Goal: Ask a question

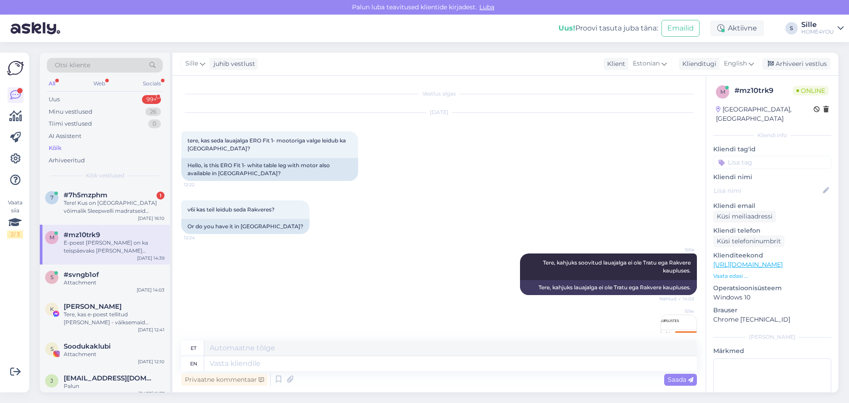
click at [92, 202] on div "Tere! Kus on [GEOGRAPHIC_DATA] võimalik Sleepwelli madratseid vaadata, katsuda,…" at bounding box center [114, 207] width 101 height 16
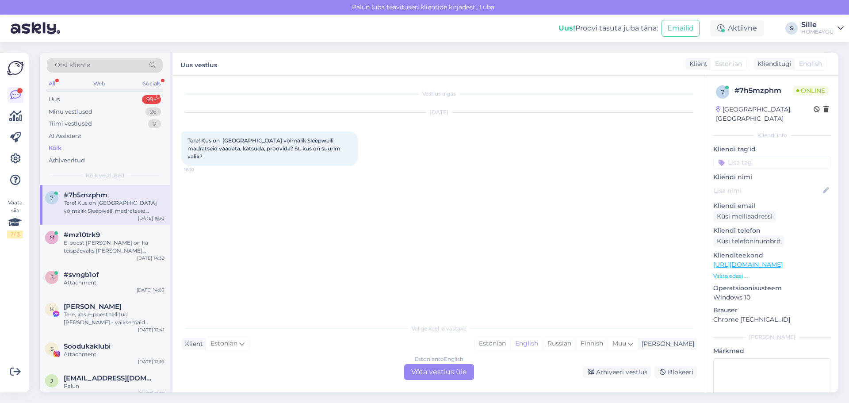
click at [416, 375] on div "Estonian to English Võta vestlus üle" at bounding box center [439, 372] width 70 height 16
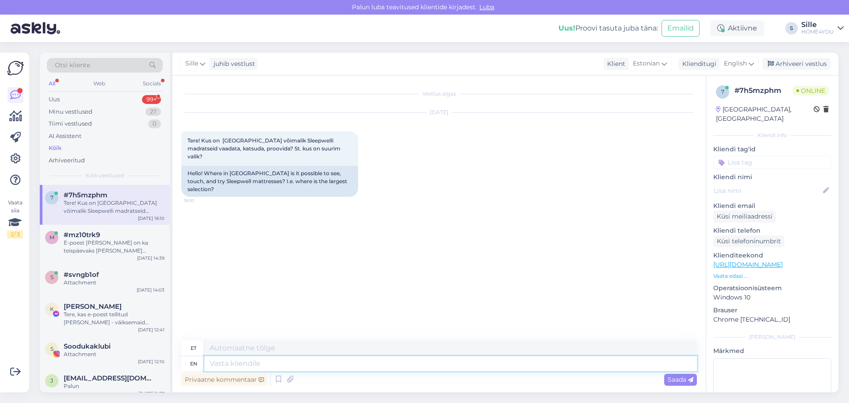
click at [300, 364] on textarea at bounding box center [450, 363] width 492 height 15
type textarea "Tere,"
type textarea "Tere, Tähesj"
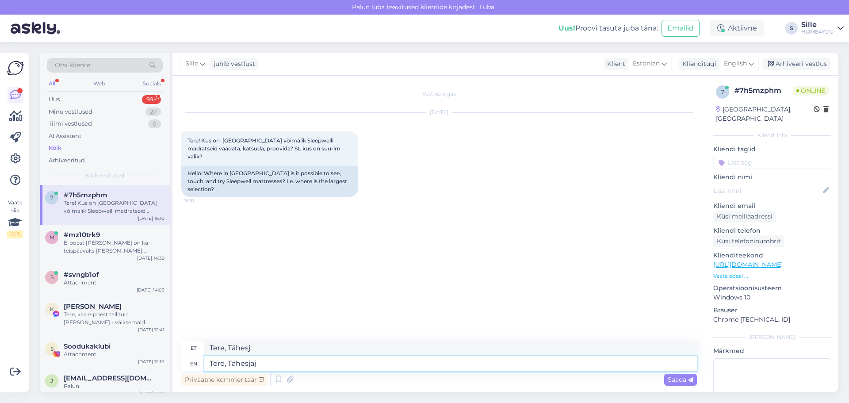
type textarea "Tere, Tähesjaju"
type textarea "Tere, Tähesja"
type textarea "Tere, Tähesjaju H"
type textarea "Tere, Tähesjaju"
type textarea "Tere, Tähesjaju Home4you"
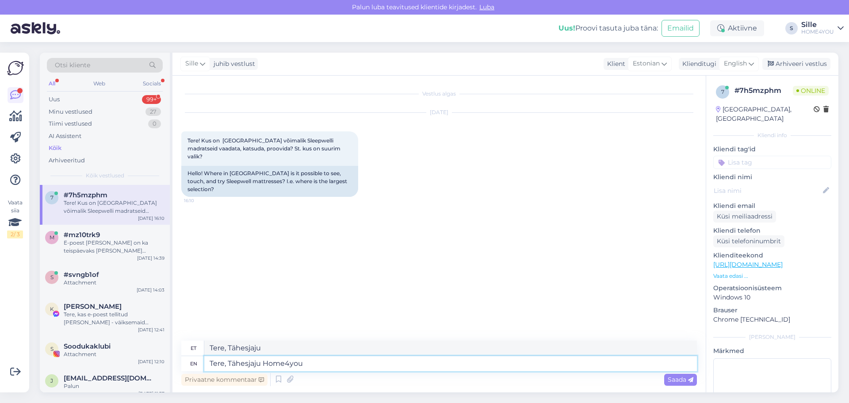
type textarea "Tere, Tähesjaju Home4you"
type textarea "Tere, Tähesjaju Home4you kaupluses"
type textarea "Tere, Tähesjaju Home4you kaupluses on"
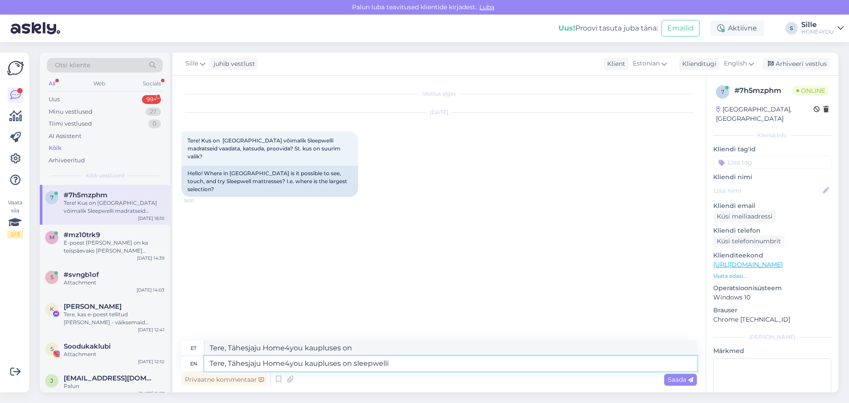
type textarea "Tere, Tähesjaju Home4you kaupluses on sleepwelli"
type textarea "Tere, Tähesjaju Home4you kaupluses on sleepwelli tooted"
type textarea "Tere, Tähesjaju Home4you kaupluses on sleepwelli products"
type textarea "Tere, Tähesjaju Home4you kaupluses on sleepwelli tooted näidisen"
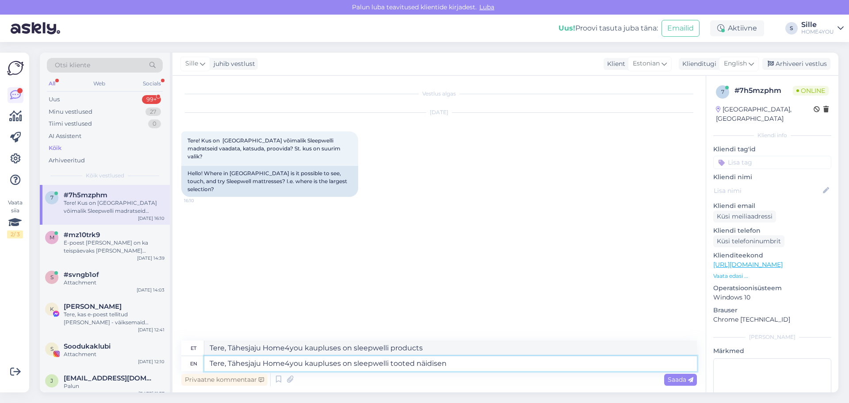
type textarea "Tere, Tähesjaju Home4you kauplustes on sleepwelli toodete näidise"
type textarea "Tere, Tähesjaju Home4you kaupluses on sleepwelli tooted näidisena"
type textarea "Tere, Tähesjaju Home4you kaupluses on sleepwelli tooted näidisena väljas."
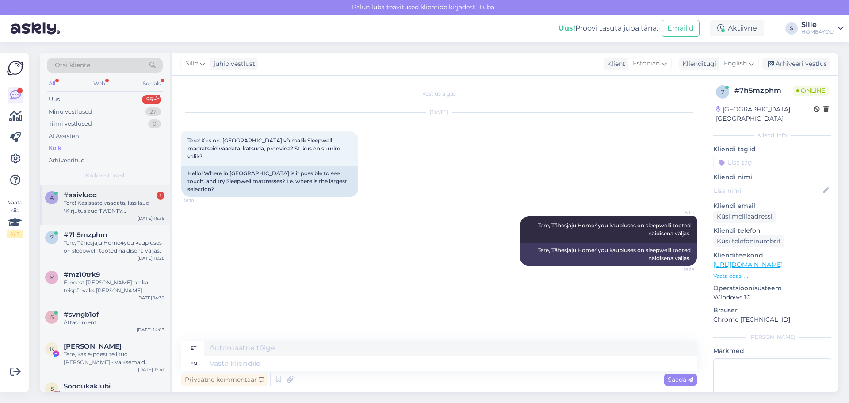
click at [132, 208] on div "Tere! Kas saate vaadata, kas laud "Kirjutuslaud TWENTY 130x50xH75cm, valge/hall…" at bounding box center [114, 207] width 101 height 16
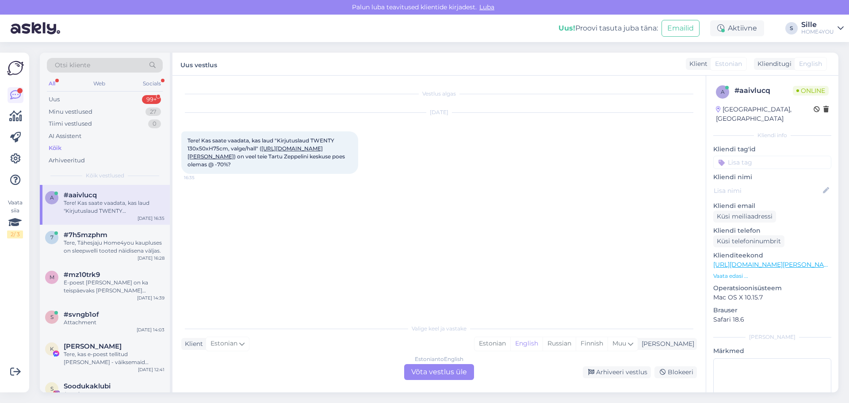
click at [267, 153] on link "[URL][DOMAIN_NAME][PERSON_NAME]" at bounding box center [254, 152] width 135 height 15
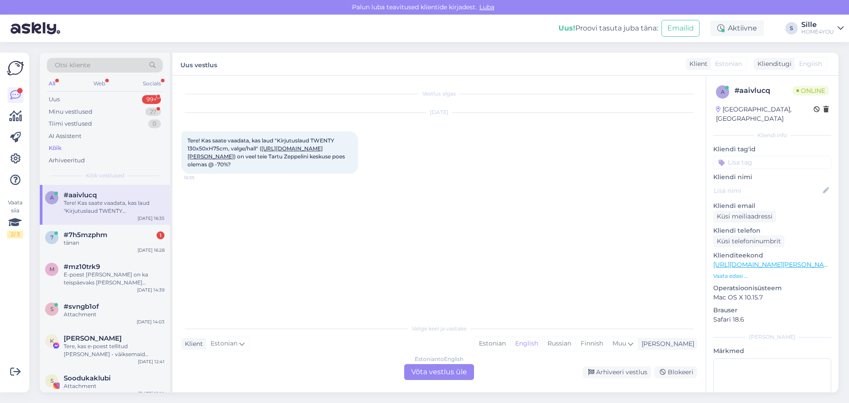
click at [423, 372] on div "Estonian to English Võta vestlus üle" at bounding box center [439, 372] width 70 height 16
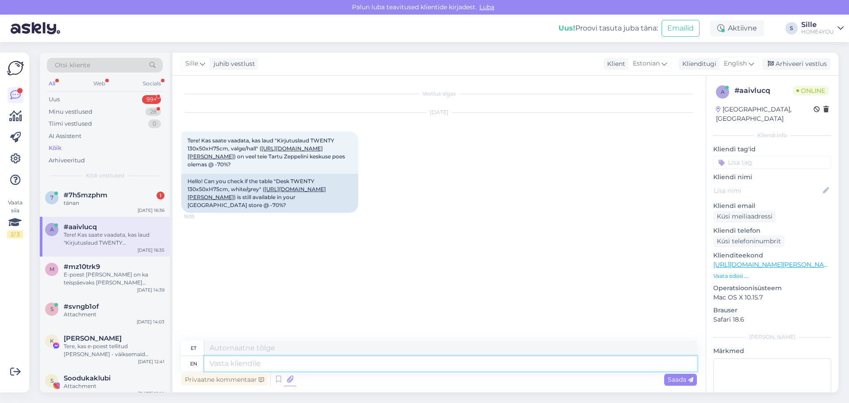
click at [286, 375] on div "et en Privaatne kommentaar Saada" at bounding box center [438, 363] width 515 height 47
type textarea "Tere"
type textarea "Tere,"
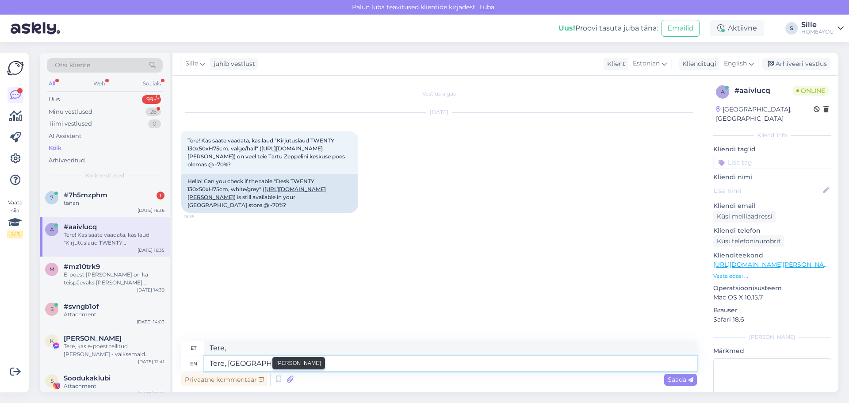
type textarea "Tere, [GEOGRAPHIC_DATA]"
type textarea "Tere, Tartu Zeppelinis v"
type textarea "Tere, Tartu tseppeliinid"
type textarea "Tere, Tartu Zeppelinis viimane"
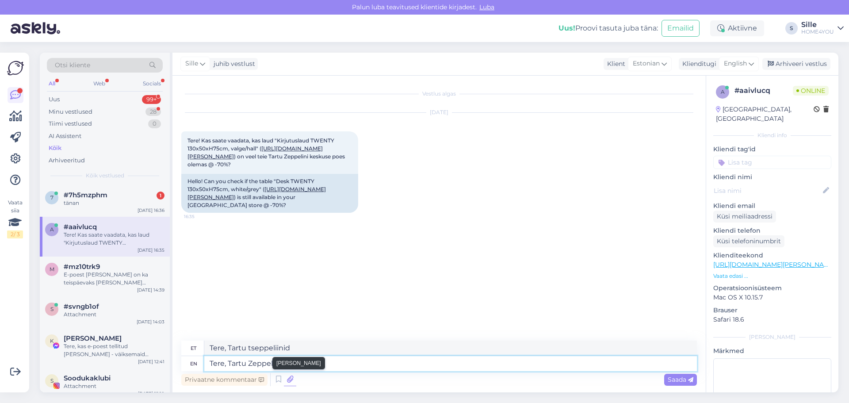
type textarea "Tere, Tartu Zeppelinis viimane"
type textarea "Tere, Tartu Zeppelinis viimane toode o"
type textarea "Tere, Tartu Zeppelinis viimane toode"
type textarea "Tere, Tartu Zeppelinis viimane toode olemas,"
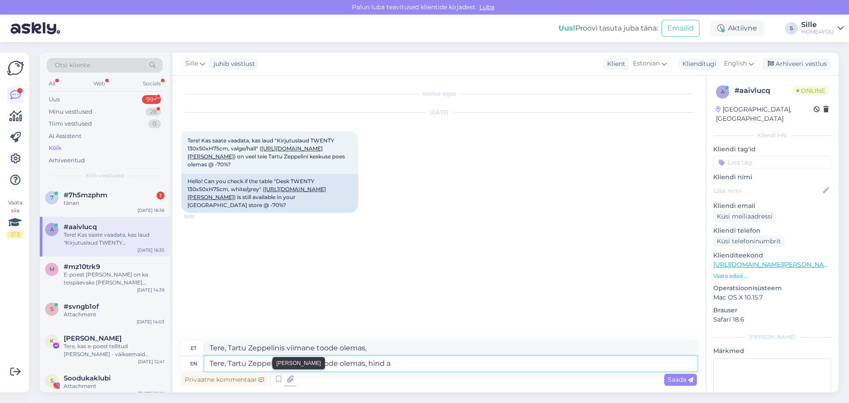
type textarea "Tere, Tartu Zeppelinis viimane toode olemas, hind ap"
type textarea "Tere, Tartu Zeppelinis viimane toode olemas, hind"
type textarea "Tere, Tartu Zeppelinis viimane toode olemas, hind apalun t"
type textarea "Tere, Tartu Zeppelinis viimane toode olemas, hind apalun"
type textarea "Tere, Tartu Zeppelinis viimane toode olemas, hind apalun täpsustage o"
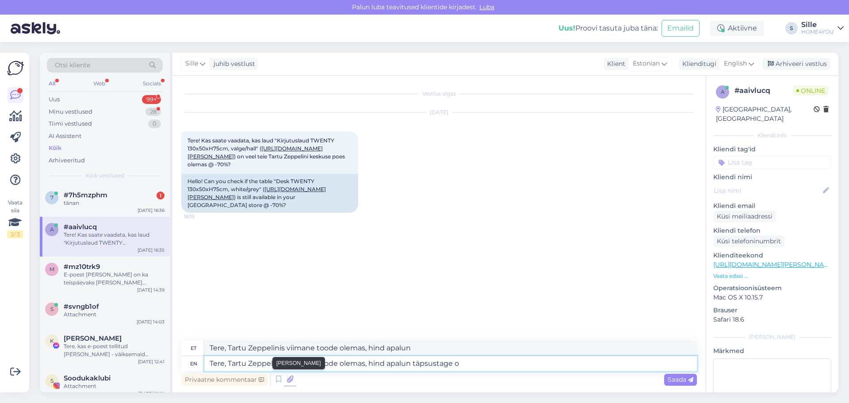
type textarea "Tere, Tartu Zeppelinis viimane toode olemas, hind apalun täpsustage"
type textarea "Tere, Tartu Zeppelinis viimane toode olemas, hind apalun täpsustage ots ek"
type textarea "Tere, Tartu Zeppelinis viimane toode olemas, hind apalun täpsustage ots"
type textarea "Tere, Tartu Zeppelinis viimane toode olemas, hind apalun täpsustage ots ekauplu…"
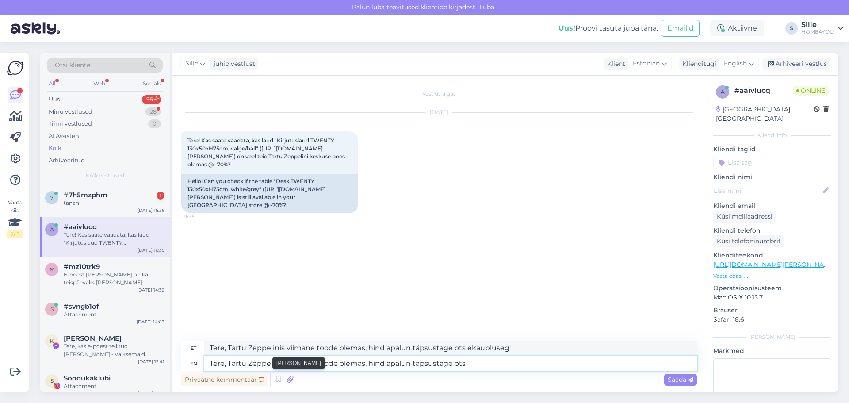
type textarea "Tere, Tartu Zeppelinis viimane toode olemas, hind apalun täpsustage ot"
type textarea "Tere, Tartu Zeppelinis viimane toode olemas, hind apalun täpsustage ots"
type textarea "Tere, Tartu Zeppelinis viimane toode olemas, hind apalun täpsustage ot"
type textarea "Tere, Tartu Zeppelinis viimane toode olemas, hind apalun täpsustage ots eka"
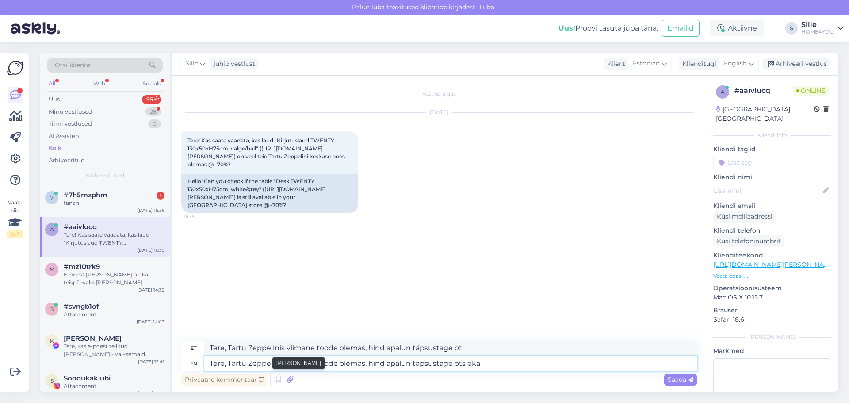
type textarea "Tere, Tartu Zeppelinis viimane toode olemas, hind apalun täpsustage ots"
type textarea "Tere, Tartu Zeppelinis viimane toode olemas, hind apalun täpsustage ots ekauplu…"
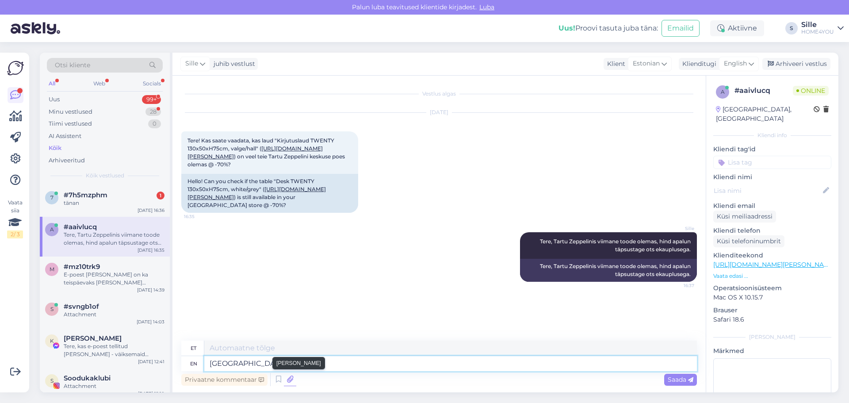
type textarea "Tartu t"
type textarea "[GEOGRAPHIC_DATA]"
type textarea "Tartu tel"
type textarea "[GEOGRAPHIC_DATA] tel:"
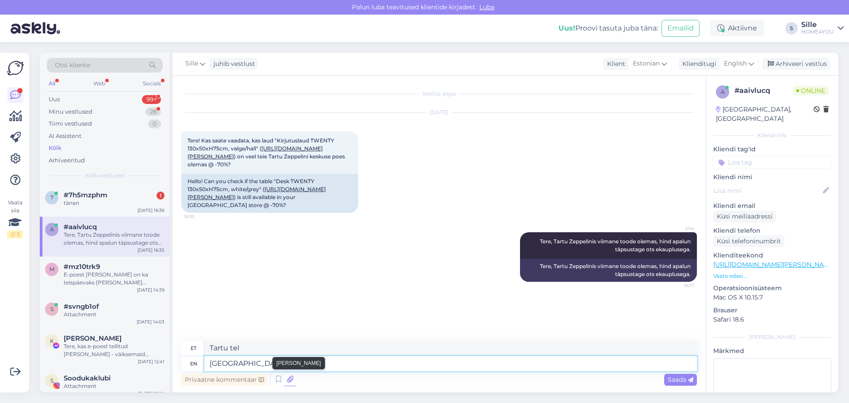
type textarea "[GEOGRAPHIC_DATA] tel:"
type textarea "[GEOGRAPHIC_DATA] tel:585"
type textarea "[GEOGRAPHIC_DATA] tel:585012"
type textarea "[GEOGRAPHIC_DATA] tel:58501"
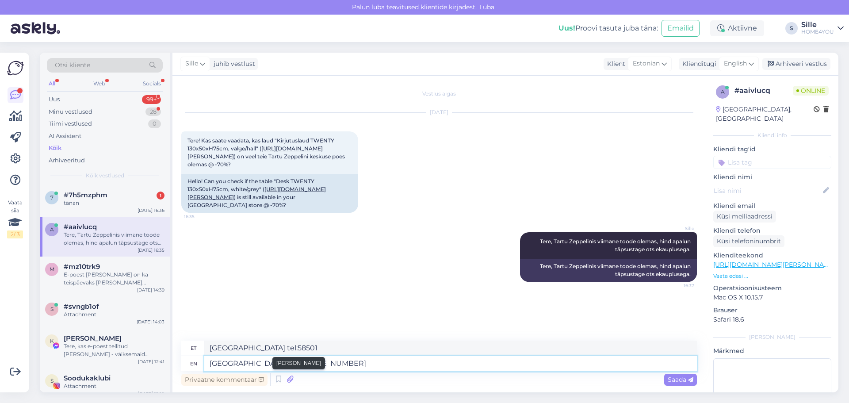
type textarea "[GEOGRAPHIC_DATA] tel:[PHONE_NUMBER]"
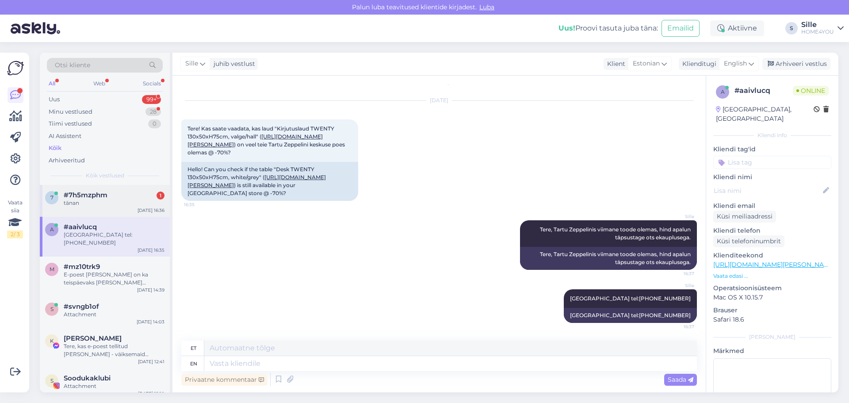
click at [122, 207] on div "7 #7h5mzphm 1 tänan [DATE] 16:36" at bounding box center [105, 201] width 130 height 32
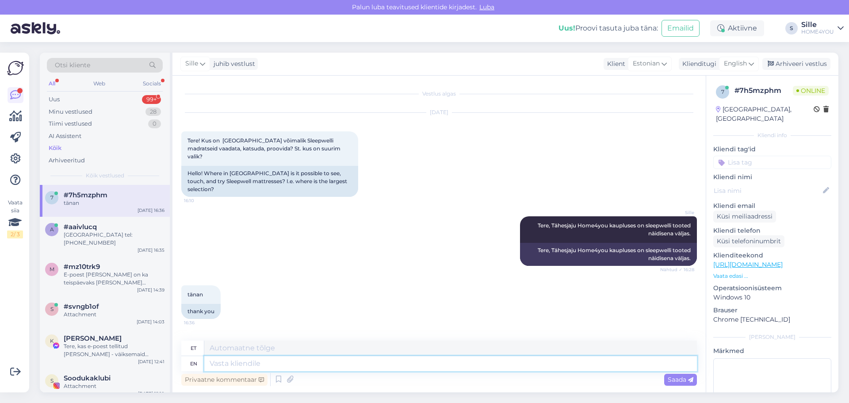
click at [283, 358] on textarea at bounding box center [450, 363] width 492 height 15
type textarea "Palun"
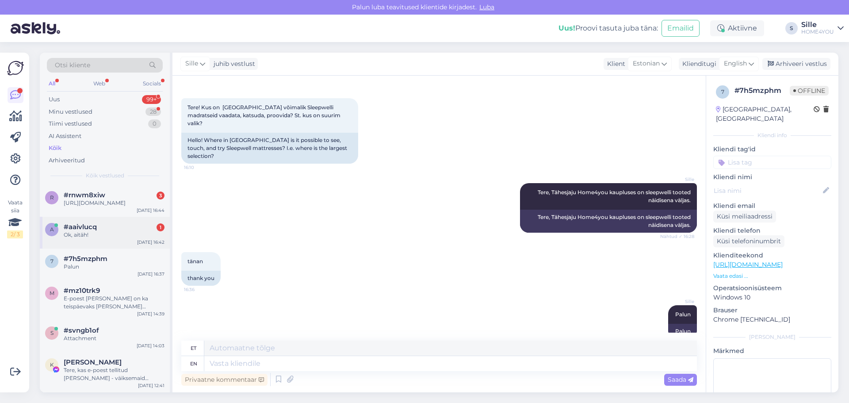
click at [84, 231] on span "#aaivlucq" at bounding box center [80, 227] width 33 height 8
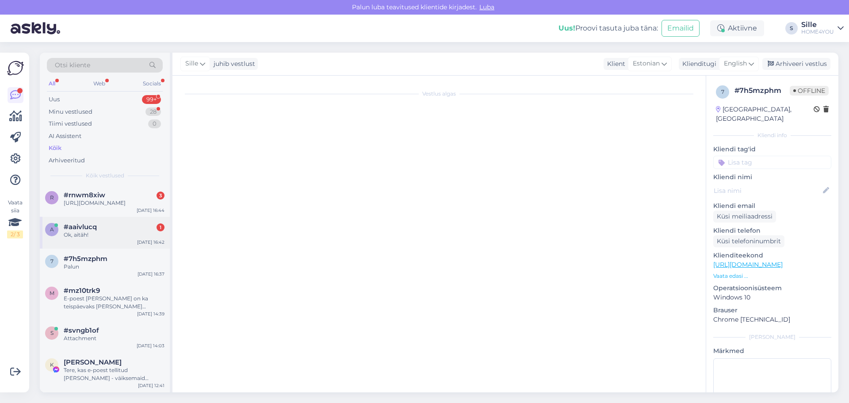
scroll to position [81, 0]
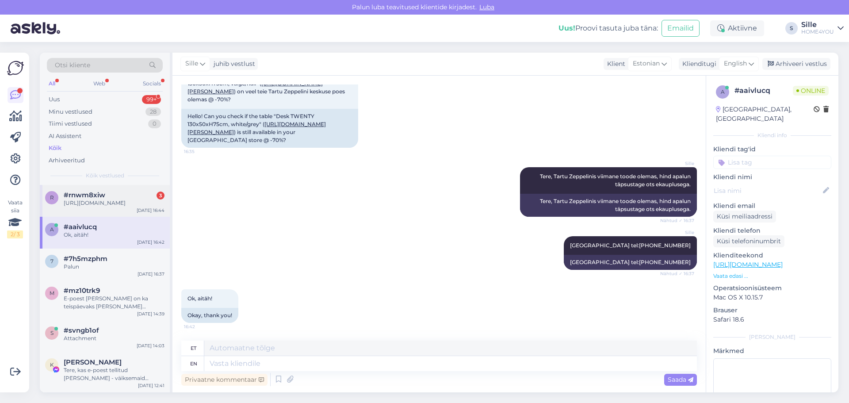
click at [103, 202] on div "[URL][DOMAIN_NAME]" at bounding box center [114, 203] width 101 height 8
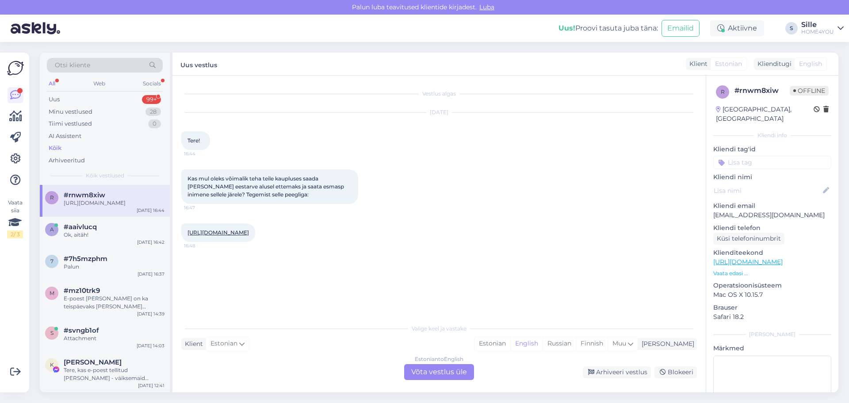
click at [248, 229] on link "[URL][DOMAIN_NAME]" at bounding box center [217, 232] width 61 height 7
click at [427, 372] on div "Estonian to English Võta vestlus üle" at bounding box center [439, 372] width 70 height 16
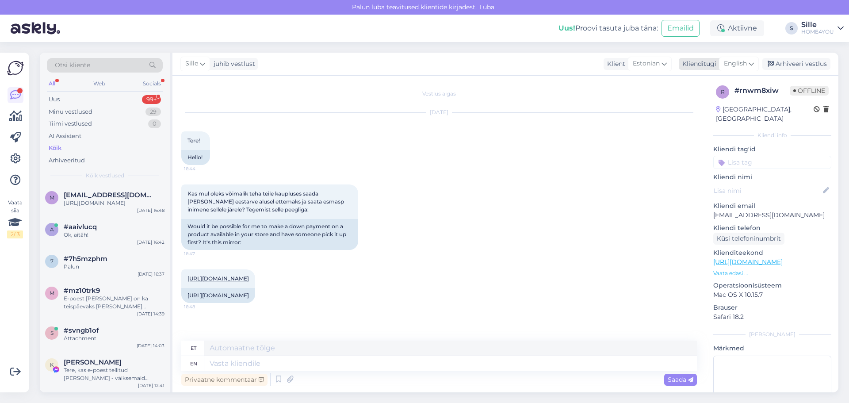
click at [741, 64] on span "English" at bounding box center [735, 64] width 23 height 10
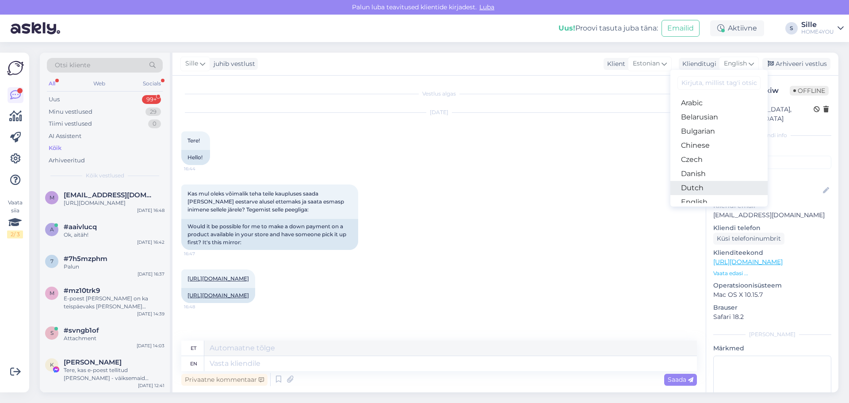
scroll to position [44, 0]
click at [717, 172] on link "Estonian" at bounding box center [718, 172] width 97 height 14
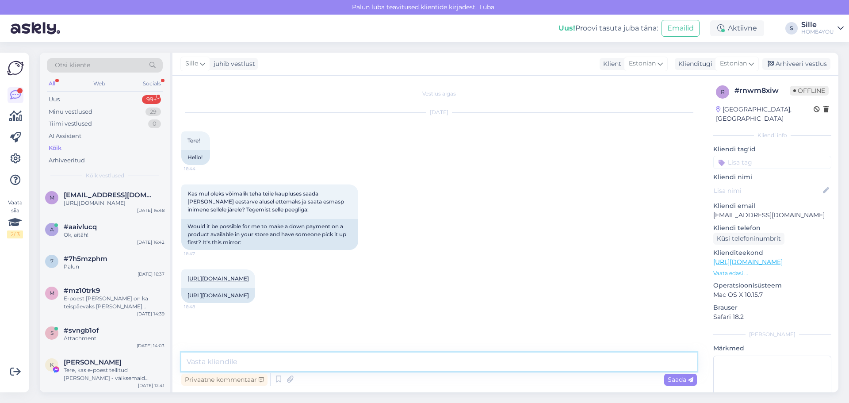
click at [423, 362] on textarea at bounding box center [438, 361] width 515 height 19
type textarea "Tere, ikka saab teha ettemaksu arve, palun võtke ühendust [GEOGRAPHIC_DATA] või…"
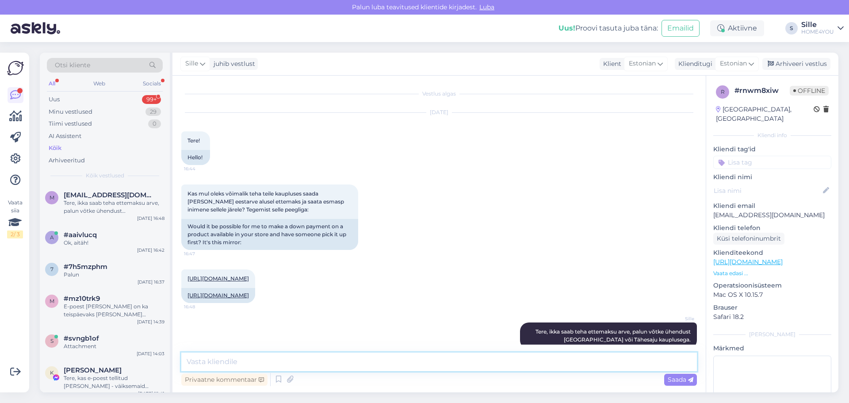
scroll to position [30, 0]
